Goal: Transaction & Acquisition: Purchase product/service

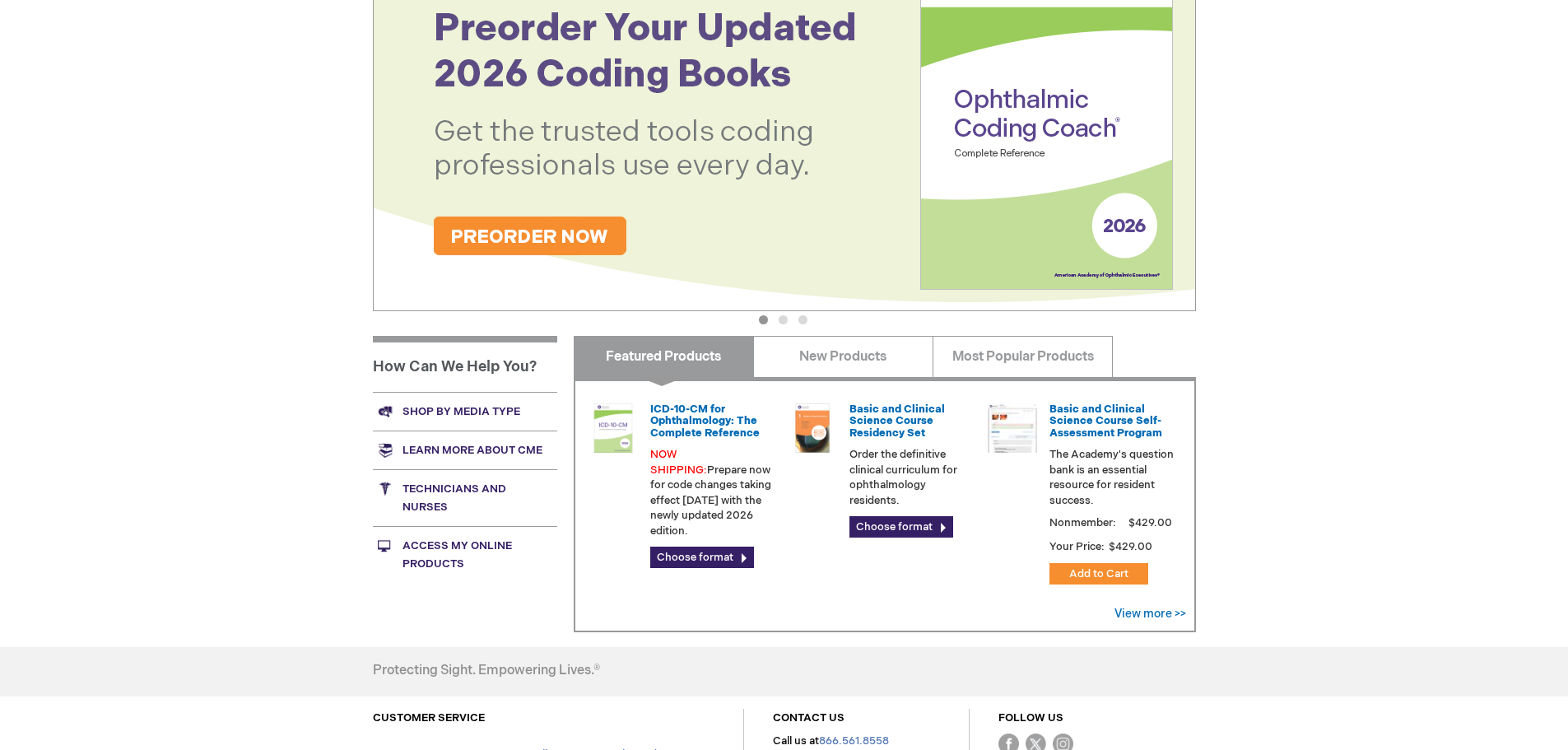
scroll to position [412, 0]
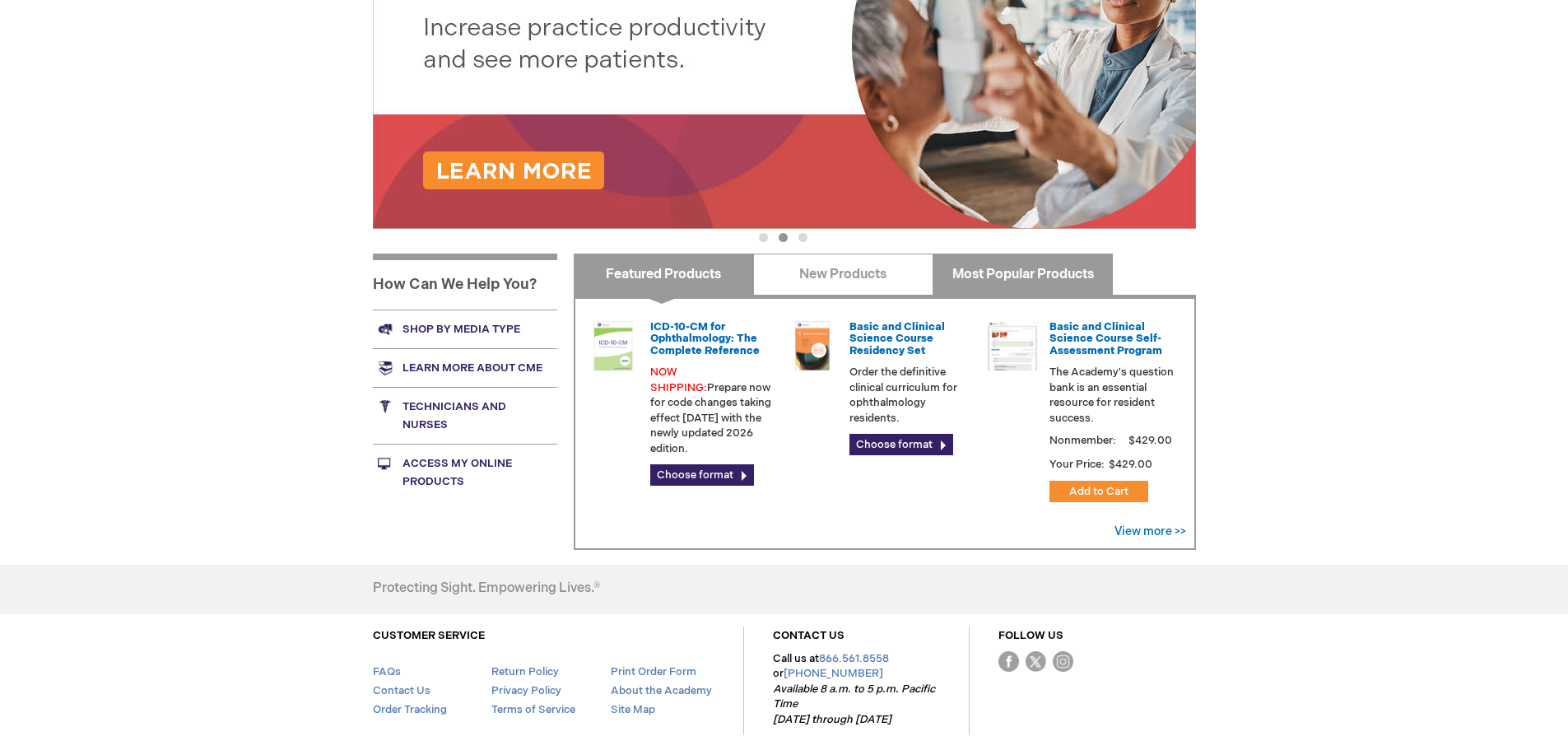
click at [1059, 269] on link "Most Popular Products" at bounding box center [1023, 274] width 180 height 41
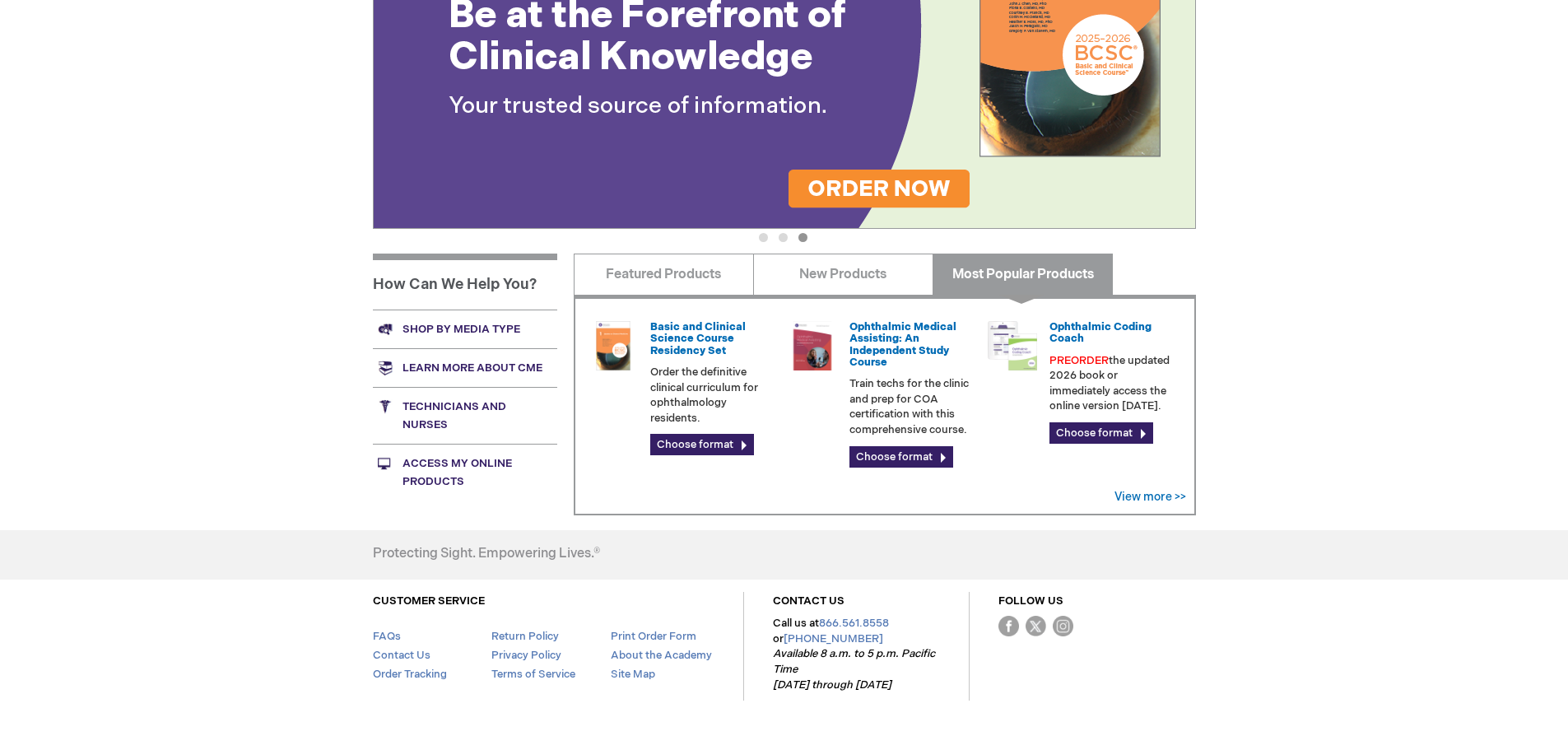
click at [449, 462] on link "Access My Online Products" at bounding box center [465, 472] width 184 height 57
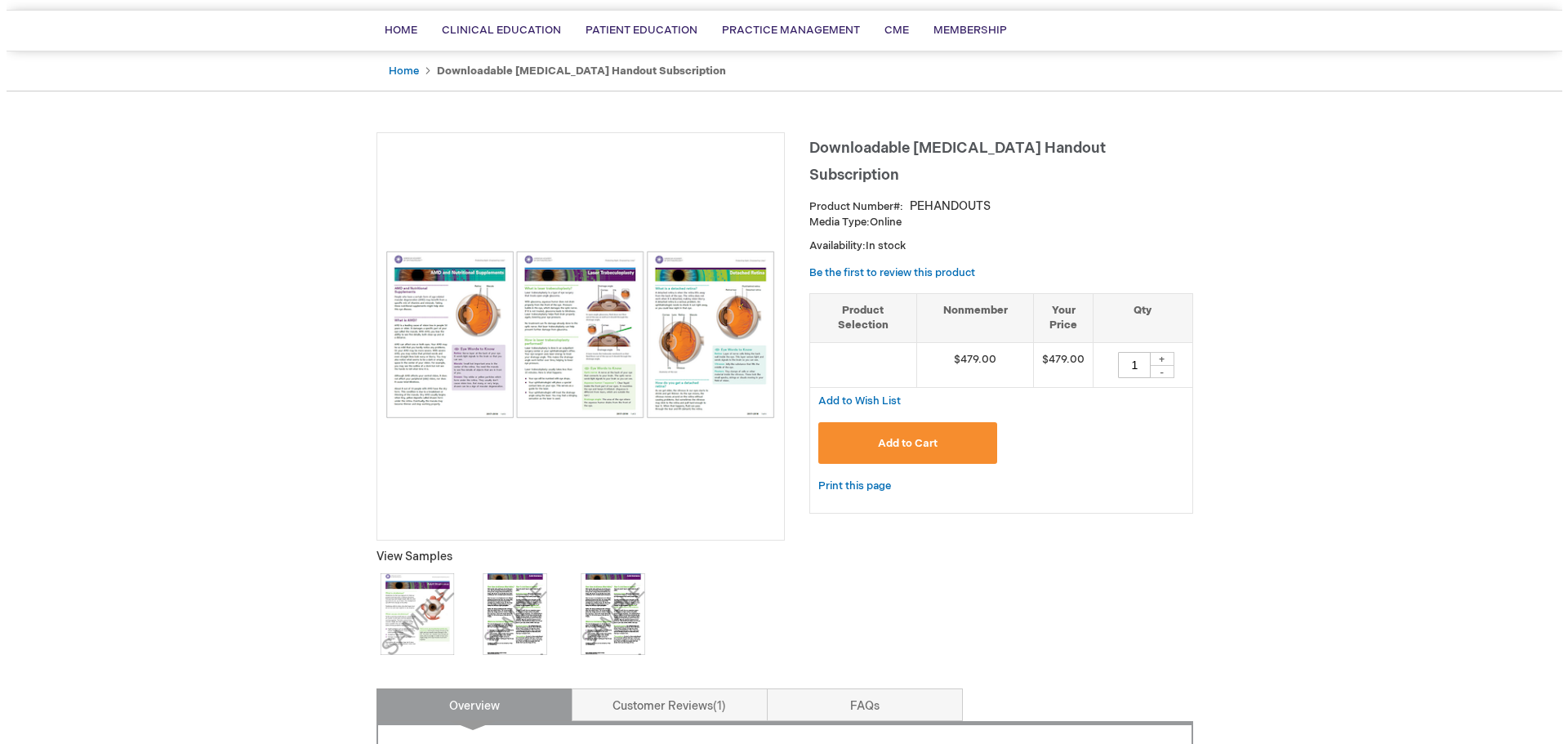
scroll to position [163, 0]
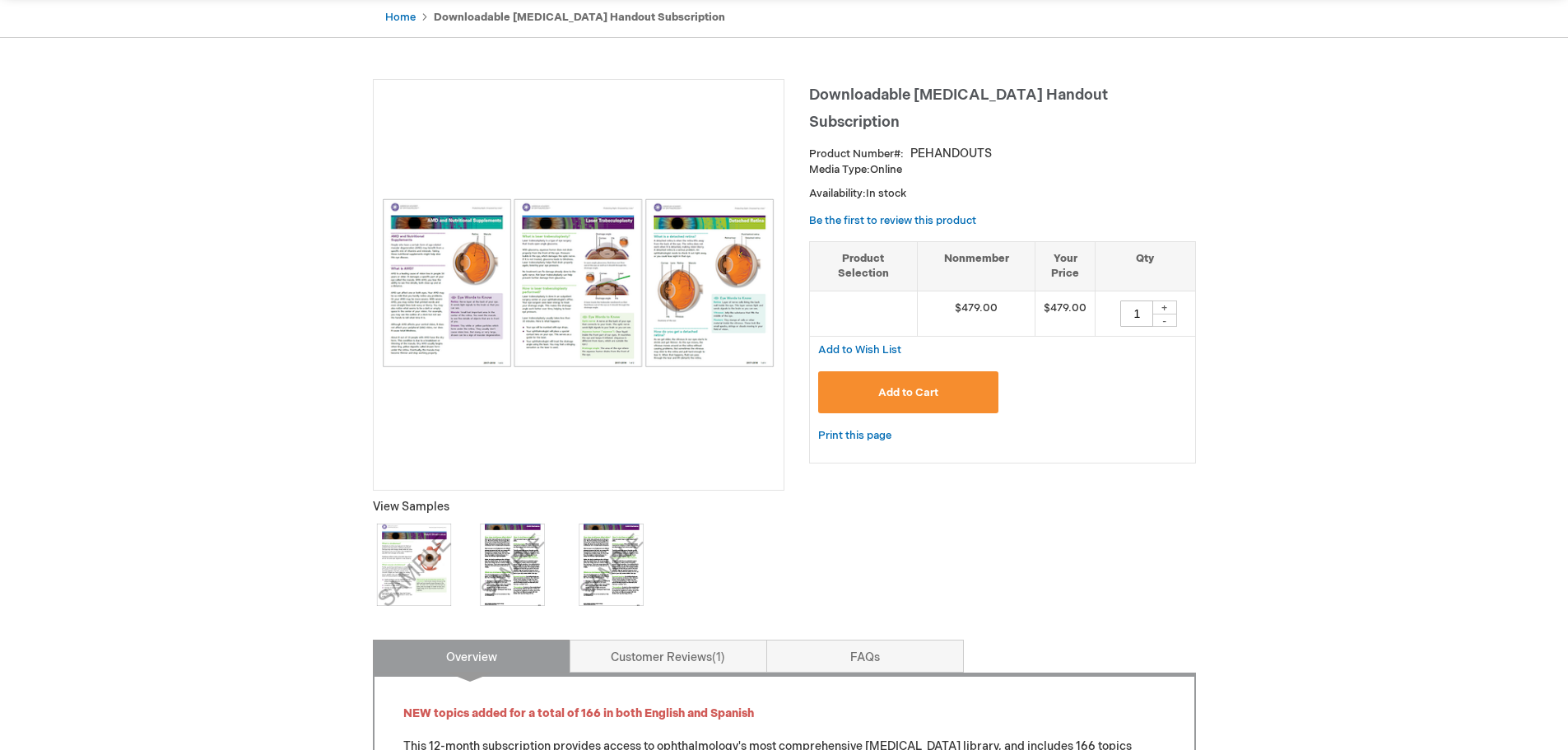
click at [960, 384] on button "Add to Cart" at bounding box center [908, 392] width 181 height 42
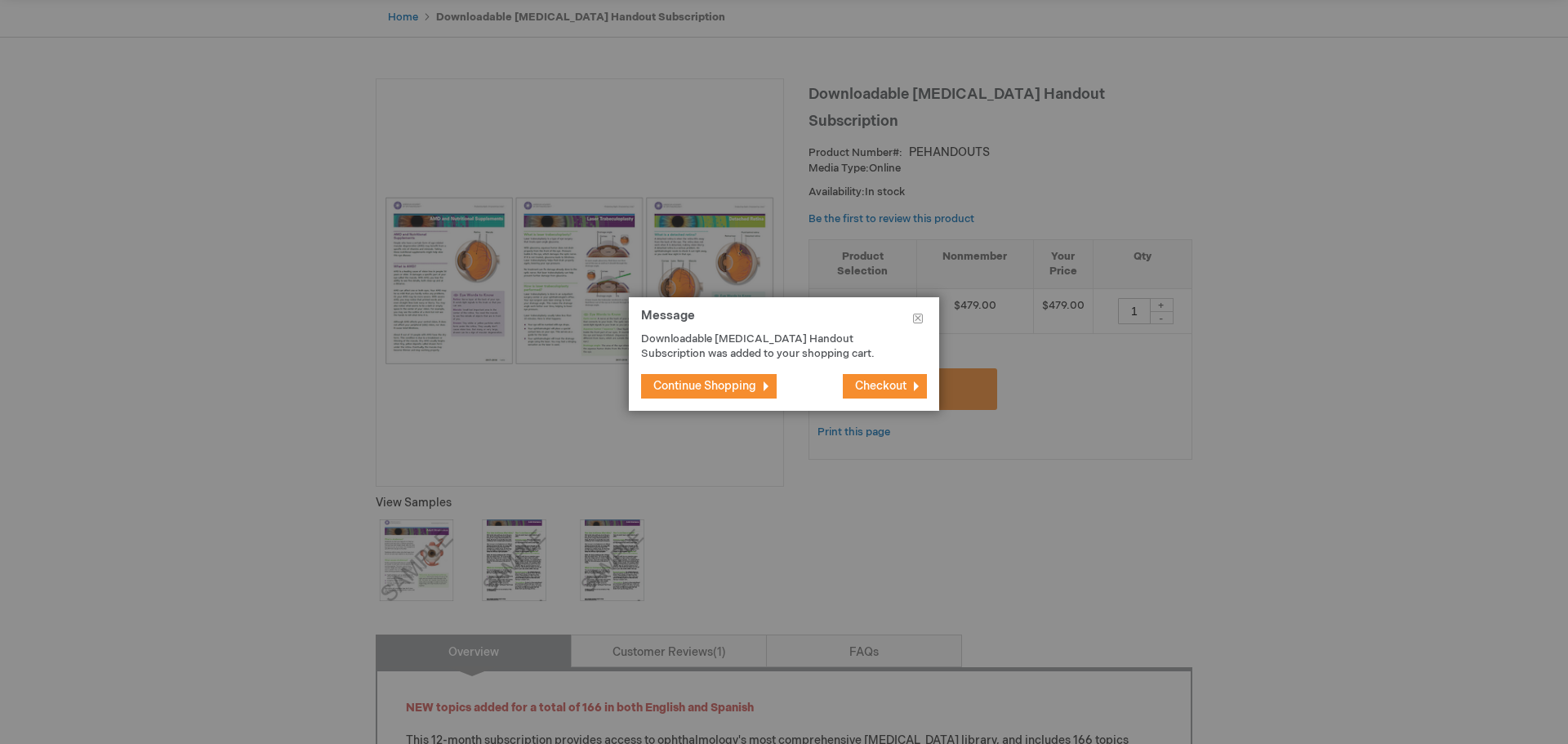
click at [890, 387] on span "Checkout" at bounding box center [880, 386] width 51 height 14
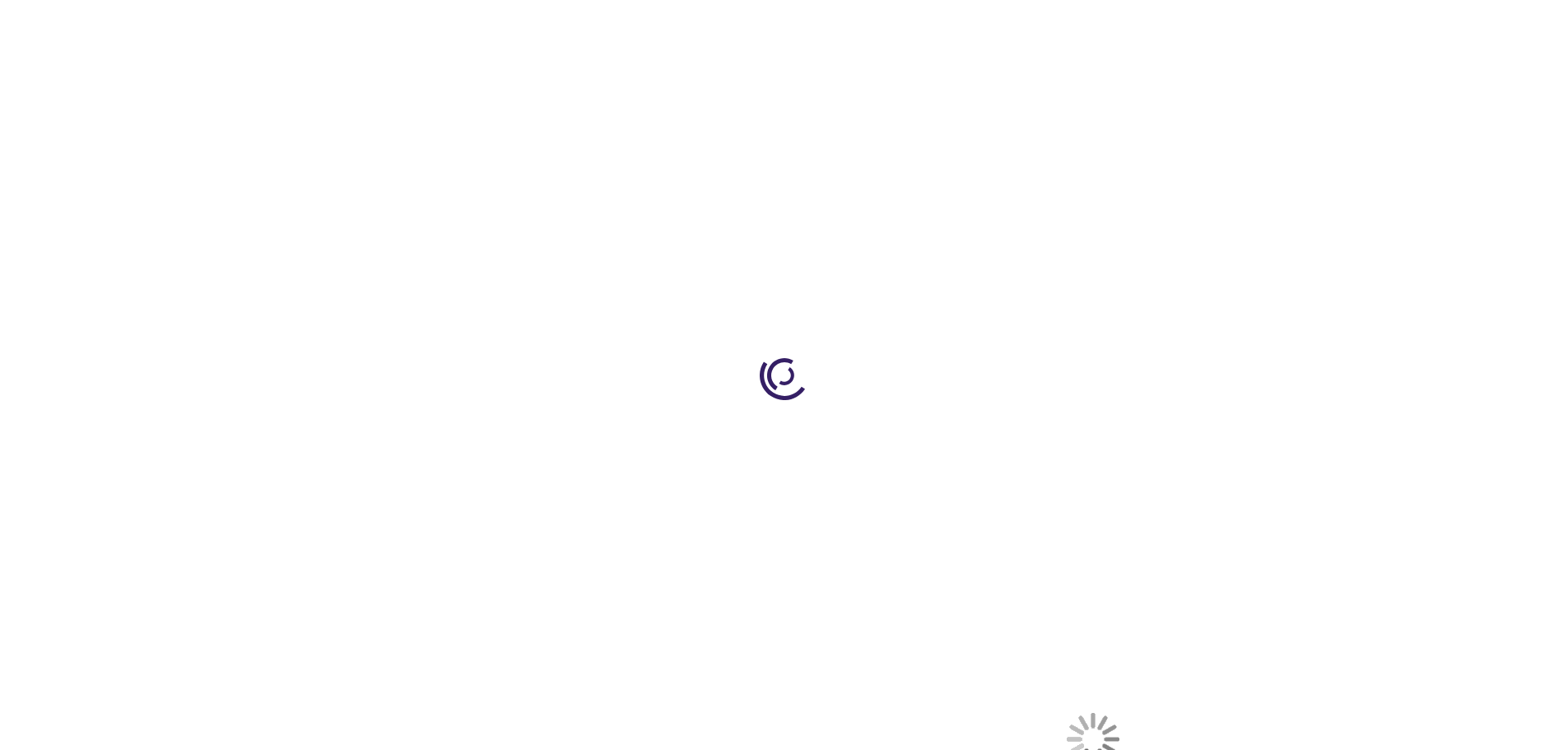
select select "US"
select select "18"
